Goal: Information Seeking & Learning: Check status

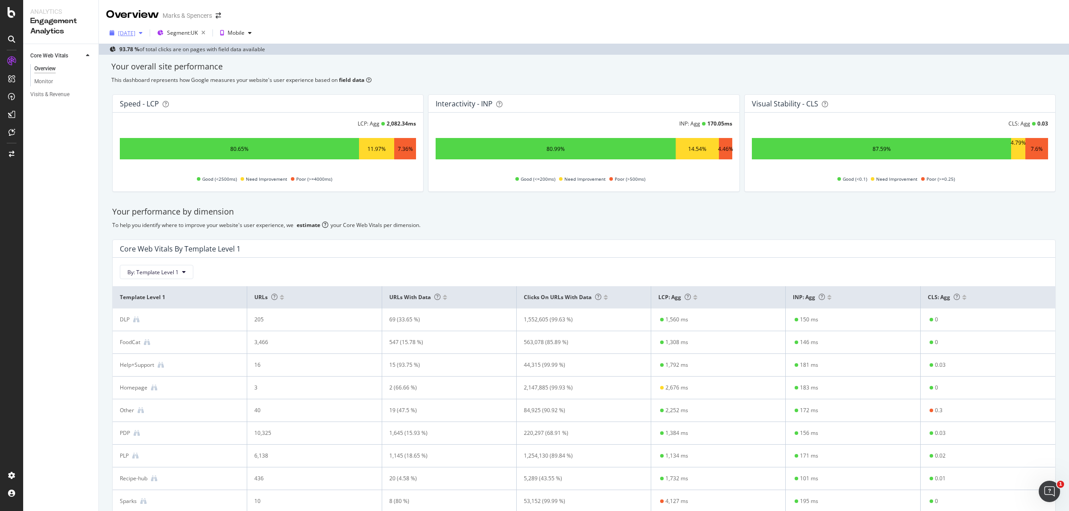
click at [119, 37] on div "[DATE]" at bounding box center [126, 33] width 17 height 8
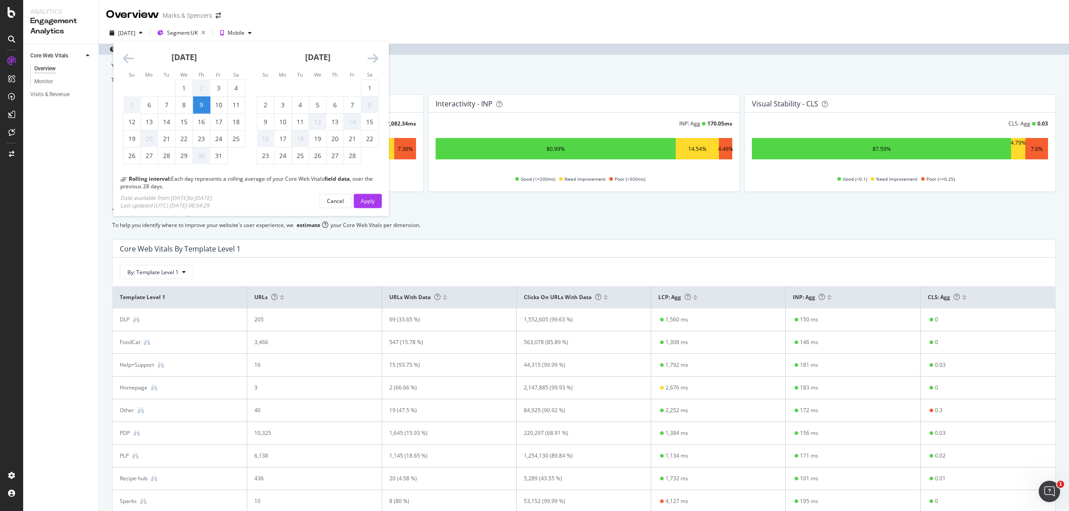
click at [369, 58] on icon "Move forward to switch to the next month." at bounding box center [372, 59] width 11 height 12
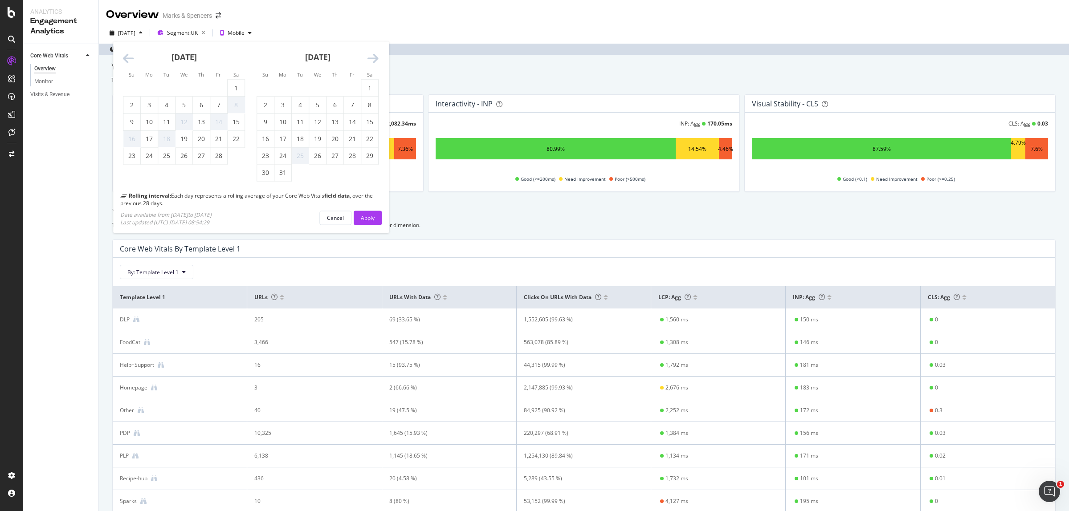
click at [369, 58] on icon "Move forward to switch to the next month." at bounding box center [372, 59] width 11 height 12
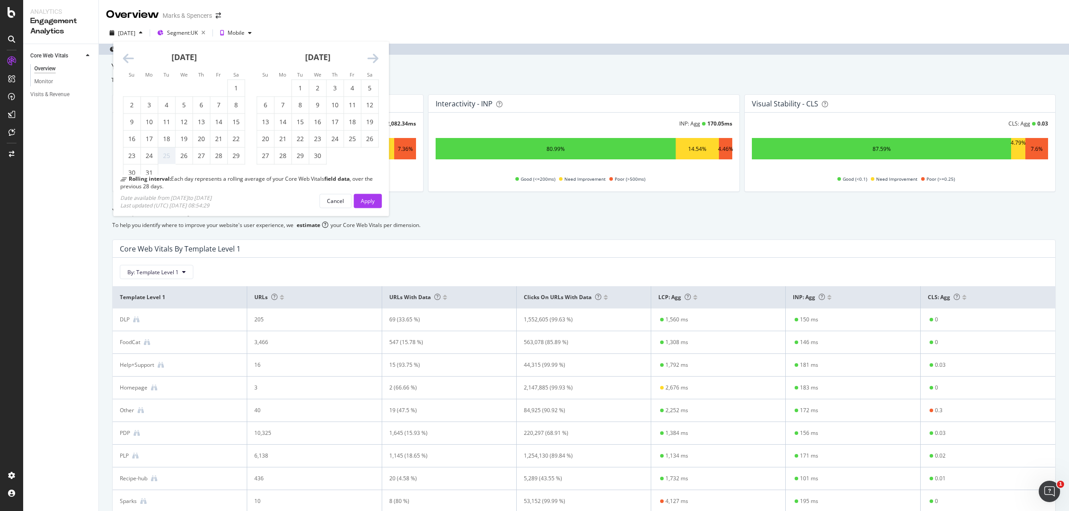
click at [369, 58] on icon "Move forward to switch to the next month." at bounding box center [372, 59] width 11 height 12
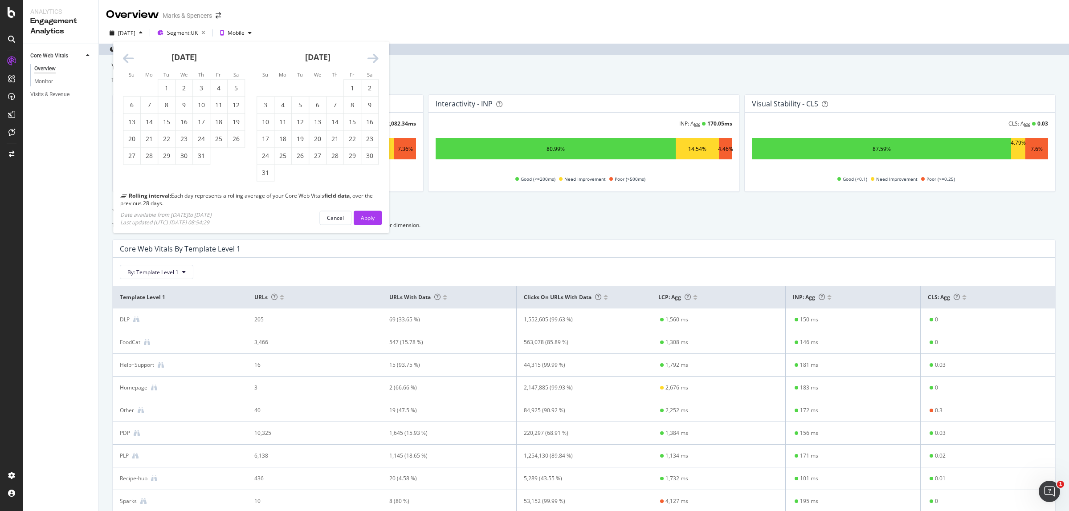
click at [369, 58] on icon "Move forward to switch to the next month." at bounding box center [372, 59] width 11 height 12
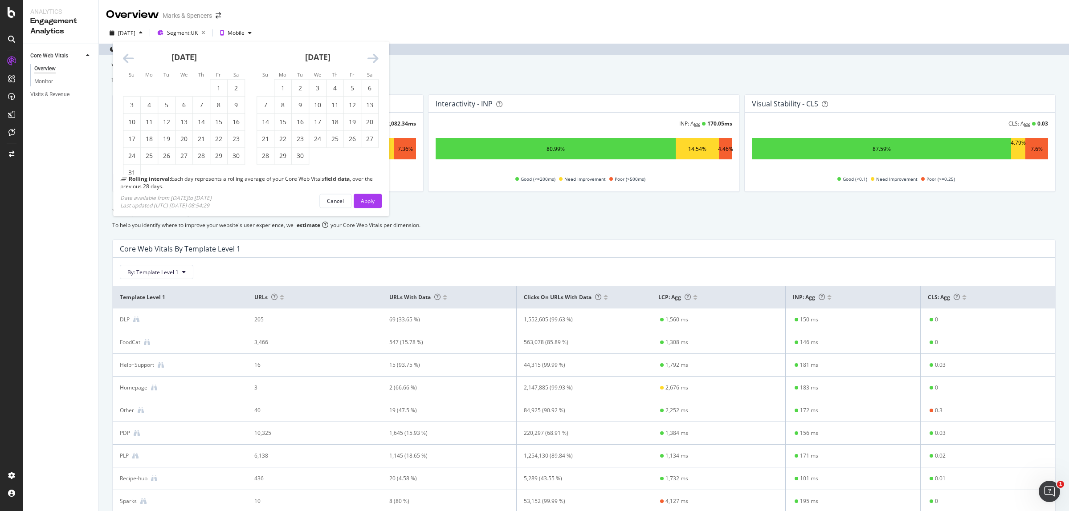
click at [369, 58] on icon "Move forward to switch to the next month." at bounding box center [372, 59] width 11 height 12
click at [315, 91] on div "1" at bounding box center [317, 88] width 17 height 9
click at [368, 203] on div "Apply" at bounding box center [368, 201] width 14 height 8
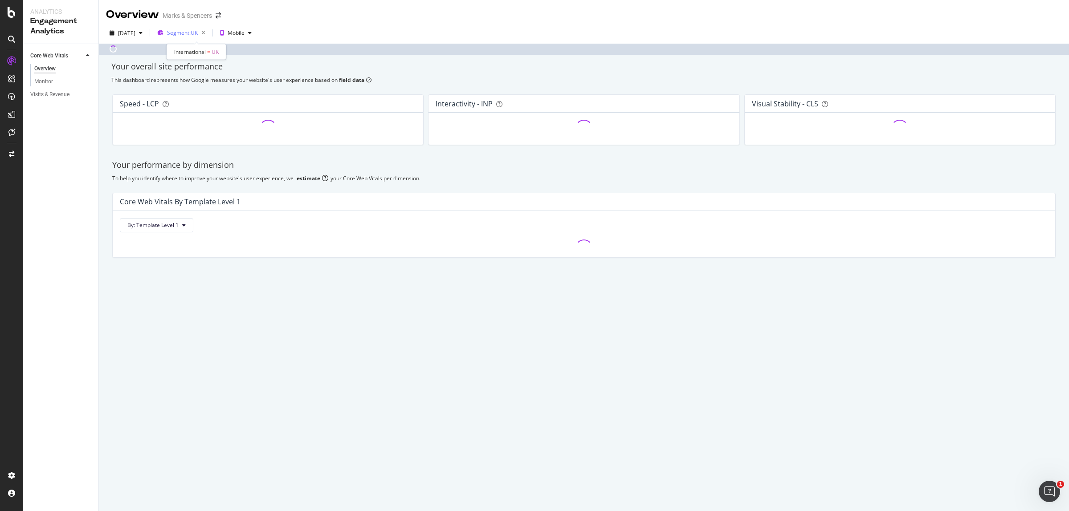
click at [198, 36] on span "Segment: [GEOGRAPHIC_DATA]" at bounding box center [182, 33] width 31 height 8
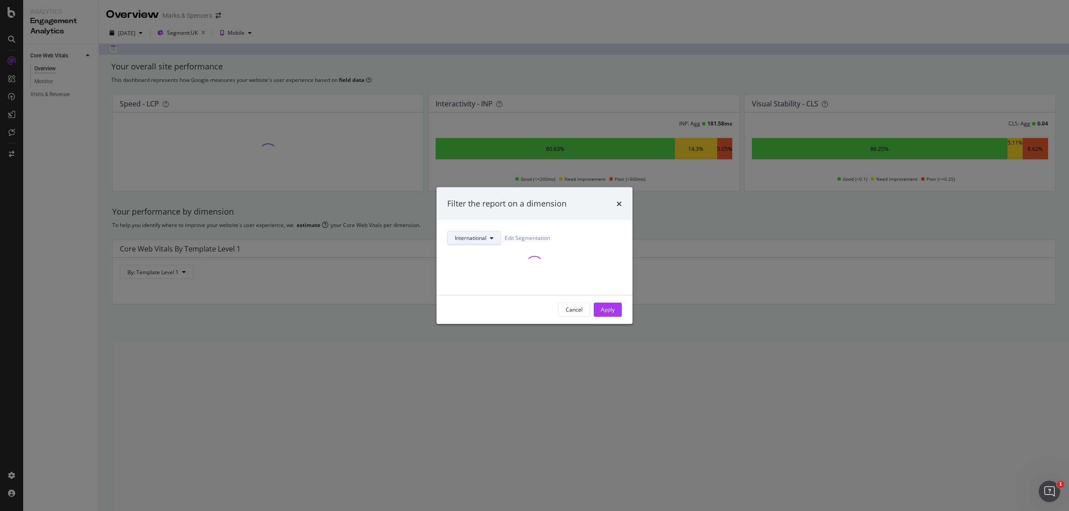
click at [491, 235] on icon "modal" at bounding box center [492, 237] width 4 height 5
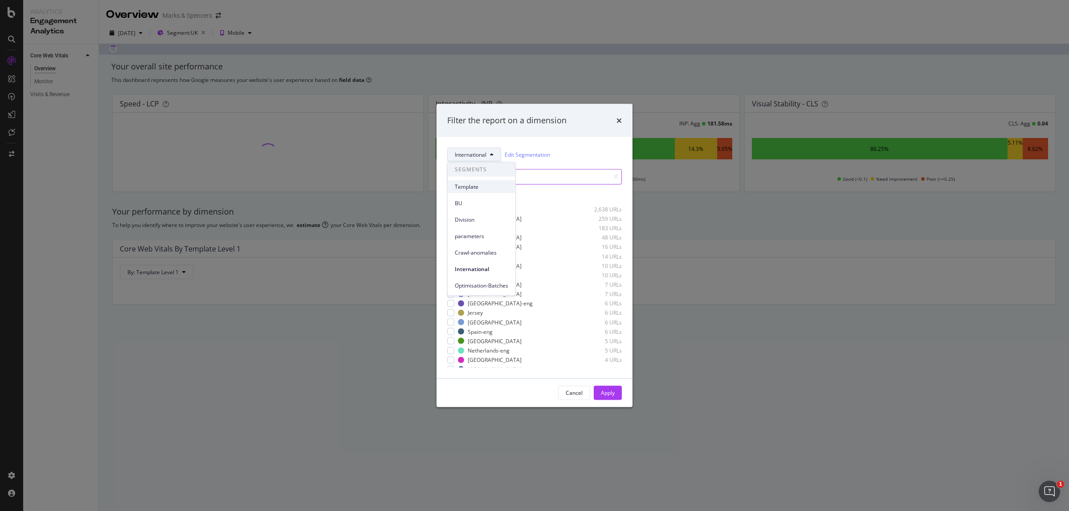
click at [465, 187] on span "Template" at bounding box center [481, 187] width 53 height 8
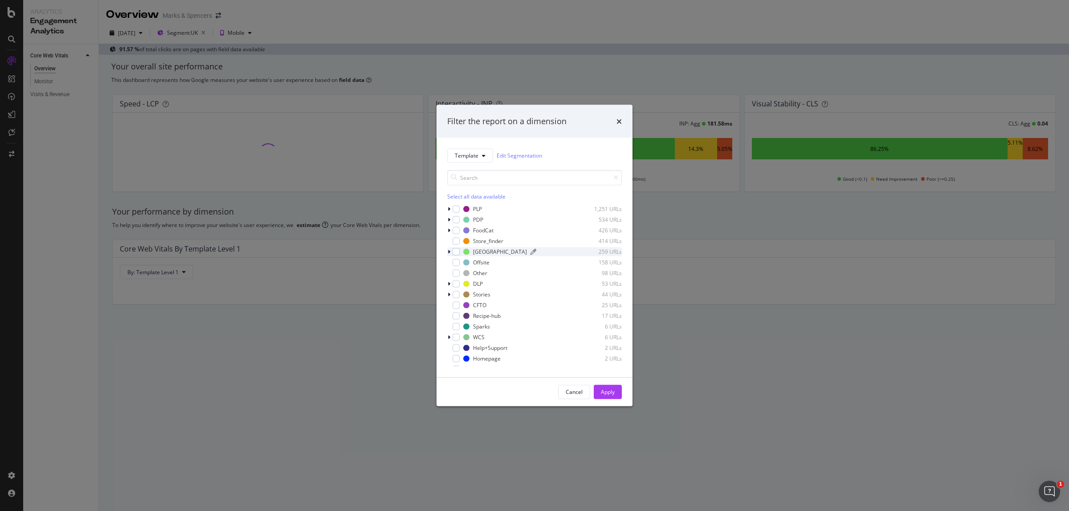
drag, startPoint x: 457, startPoint y: 241, endPoint x: 464, endPoint y: 249, distance: 9.8
click at [458, 241] on div "modal" at bounding box center [455, 240] width 7 height 7
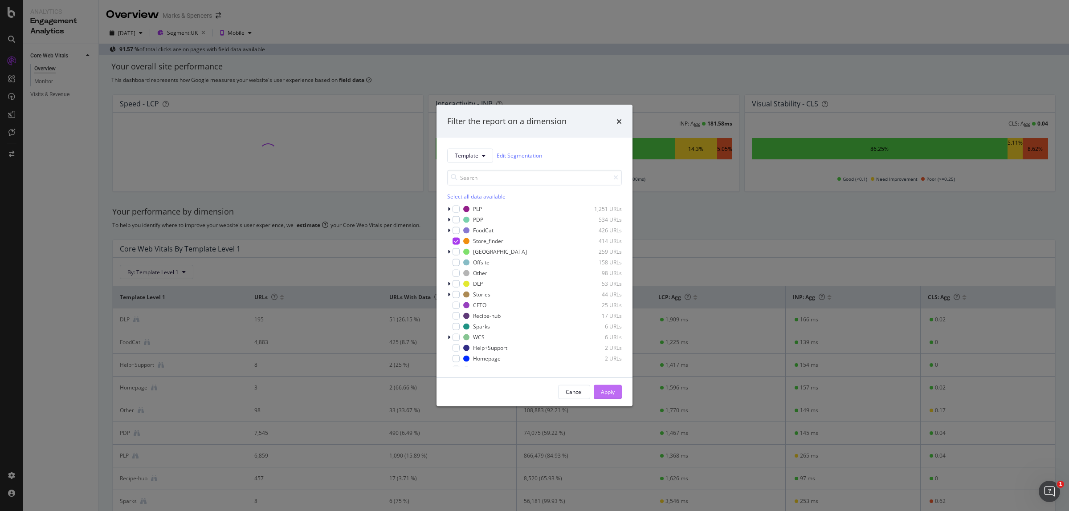
click at [602, 387] on div "Apply" at bounding box center [608, 391] width 14 height 13
